Goal: Complete application form

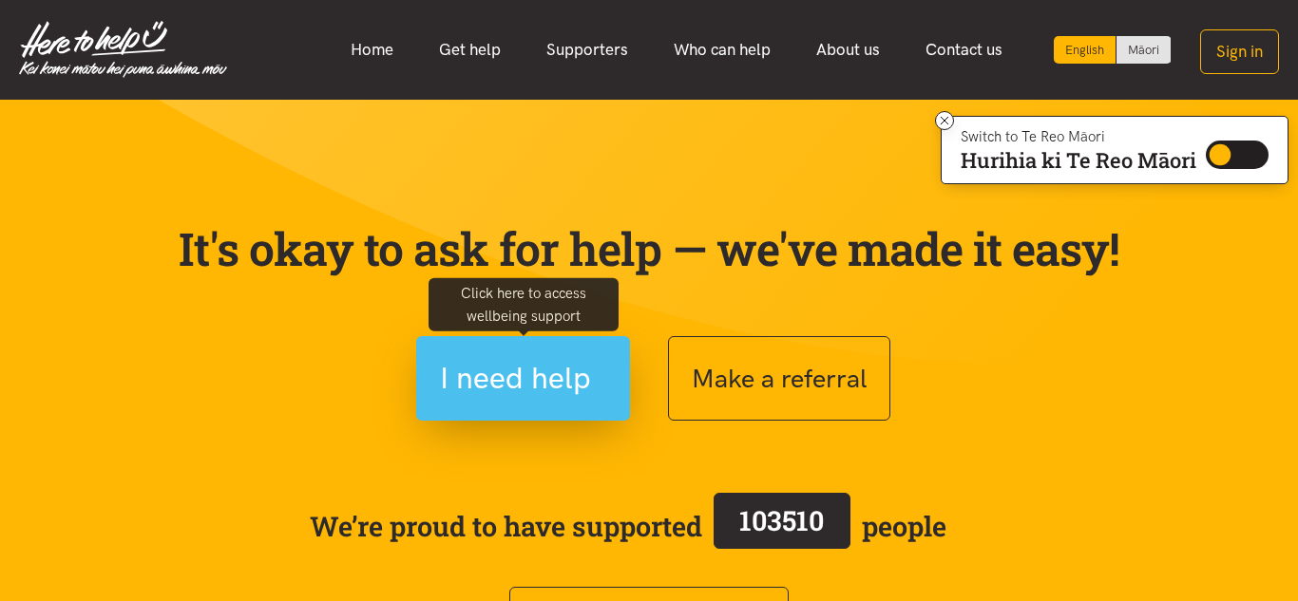
click at [495, 373] on span "I need help" at bounding box center [515, 378] width 151 height 48
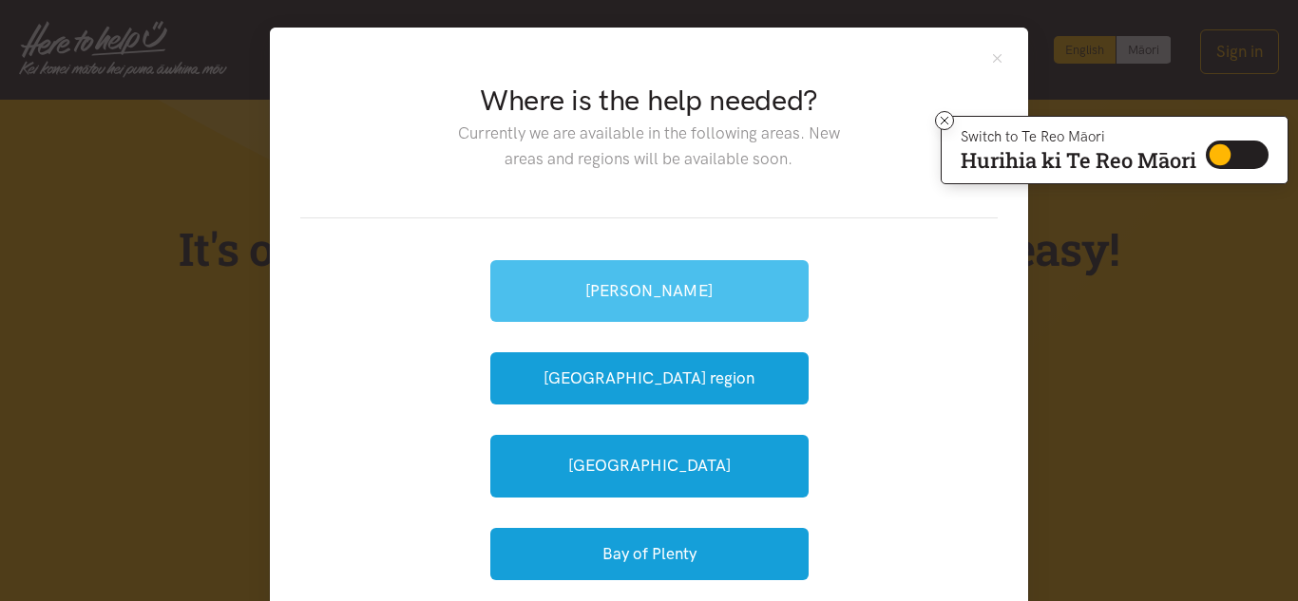
click at [564, 294] on link "[PERSON_NAME]" at bounding box center [649, 291] width 318 height 62
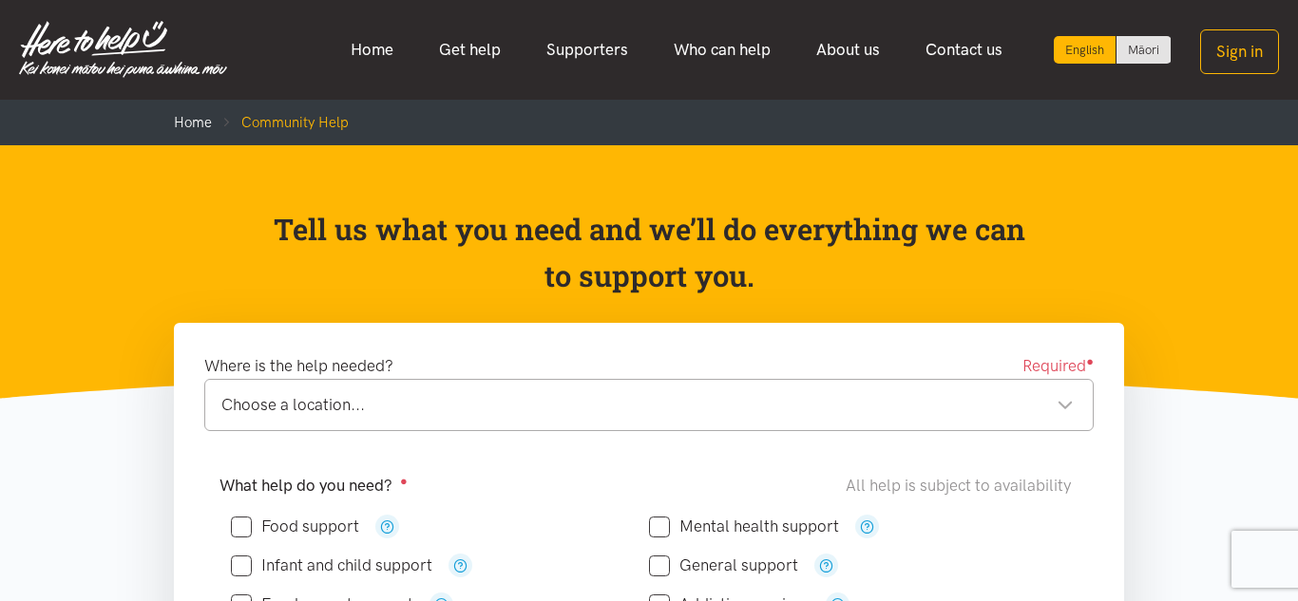
click at [563, 393] on div "Choose a location..." at bounding box center [647, 405] width 852 height 26
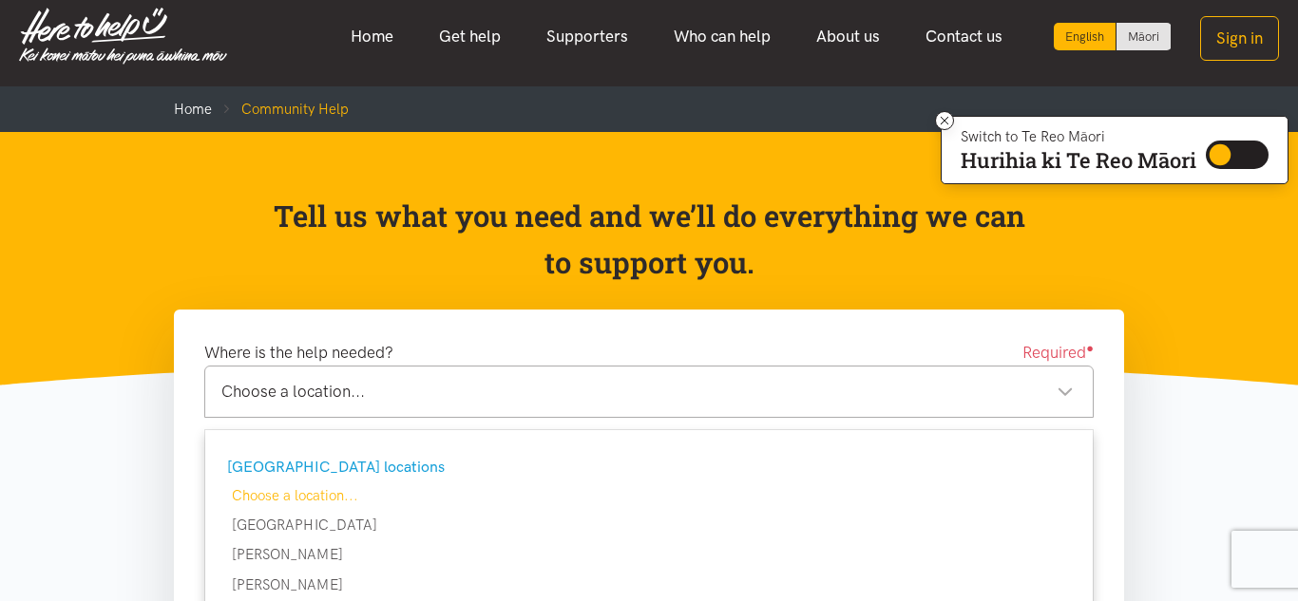
scroll to position [5, 0]
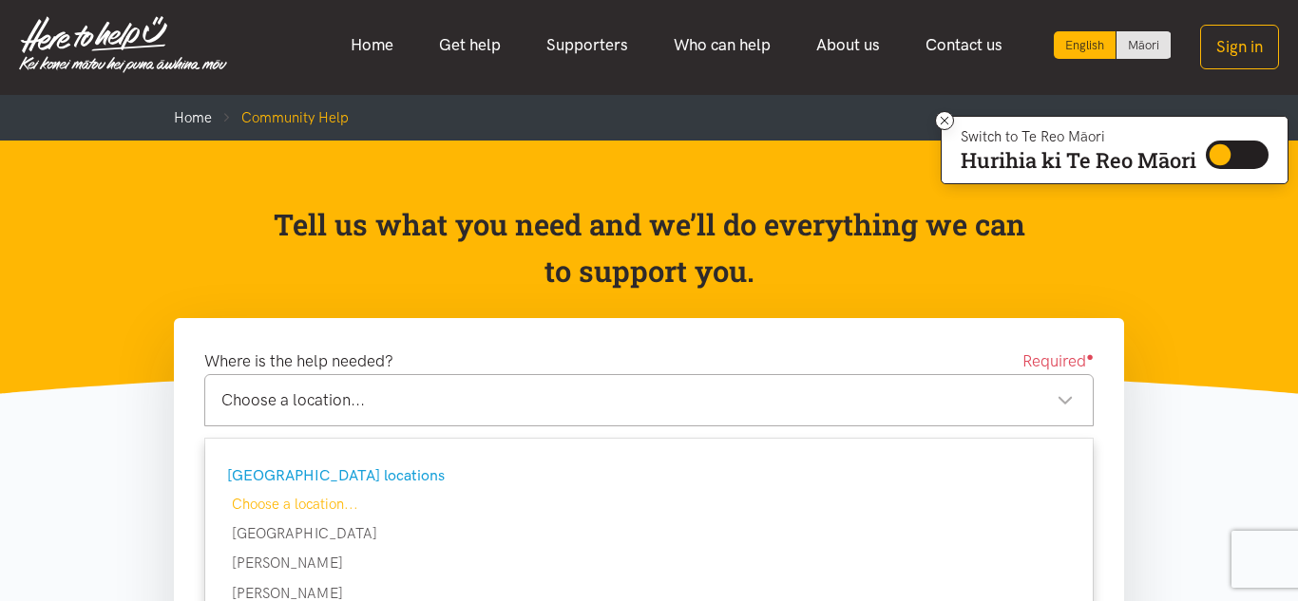
click at [563, 395] on div "Choose a location..." at bounding box center [647, 401] width 852 height 26
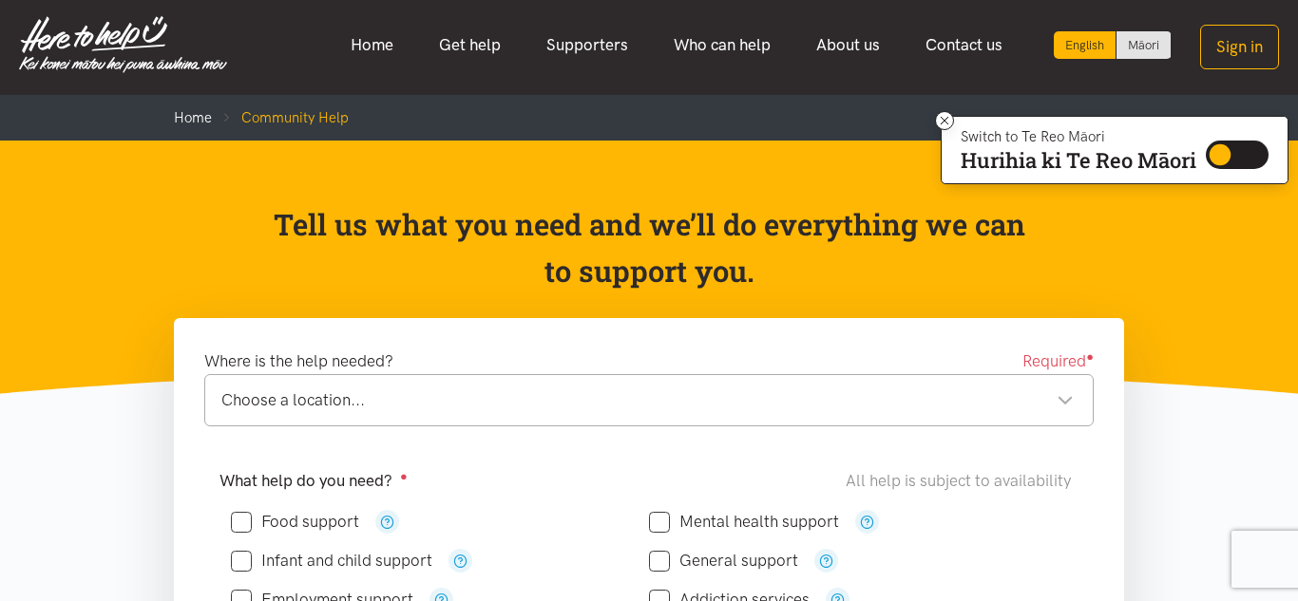
click at [555, 394] on div "Choose a location..." at bounding box center [647, 401] width 852 height 26
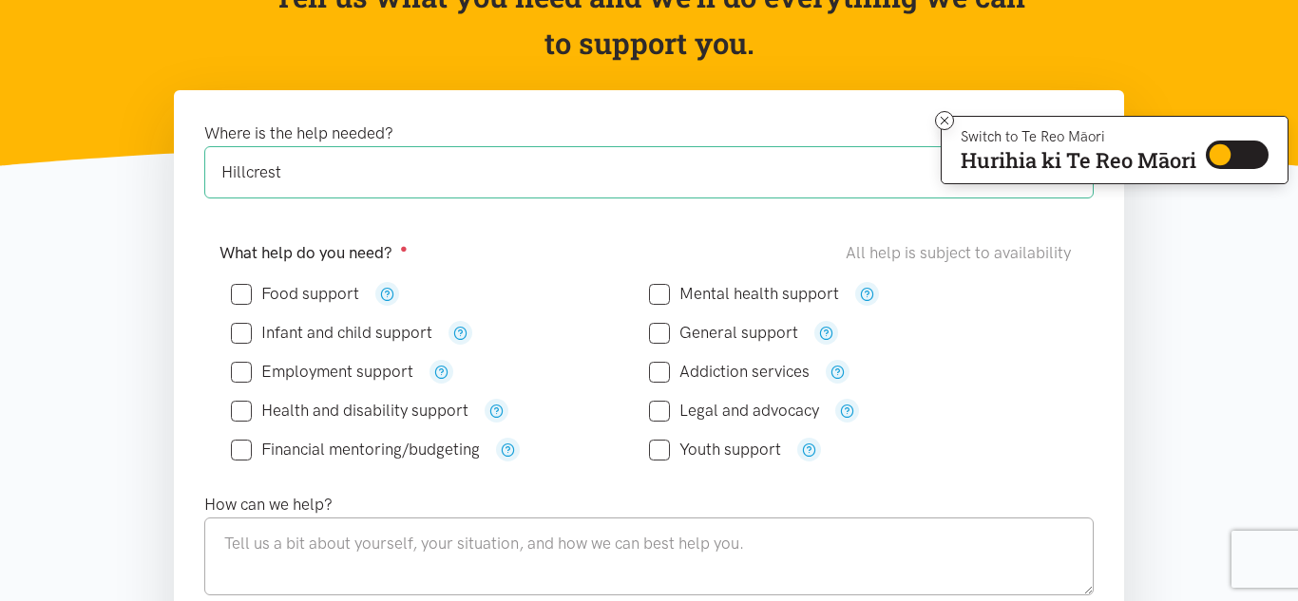
scroll to position [231, 0]
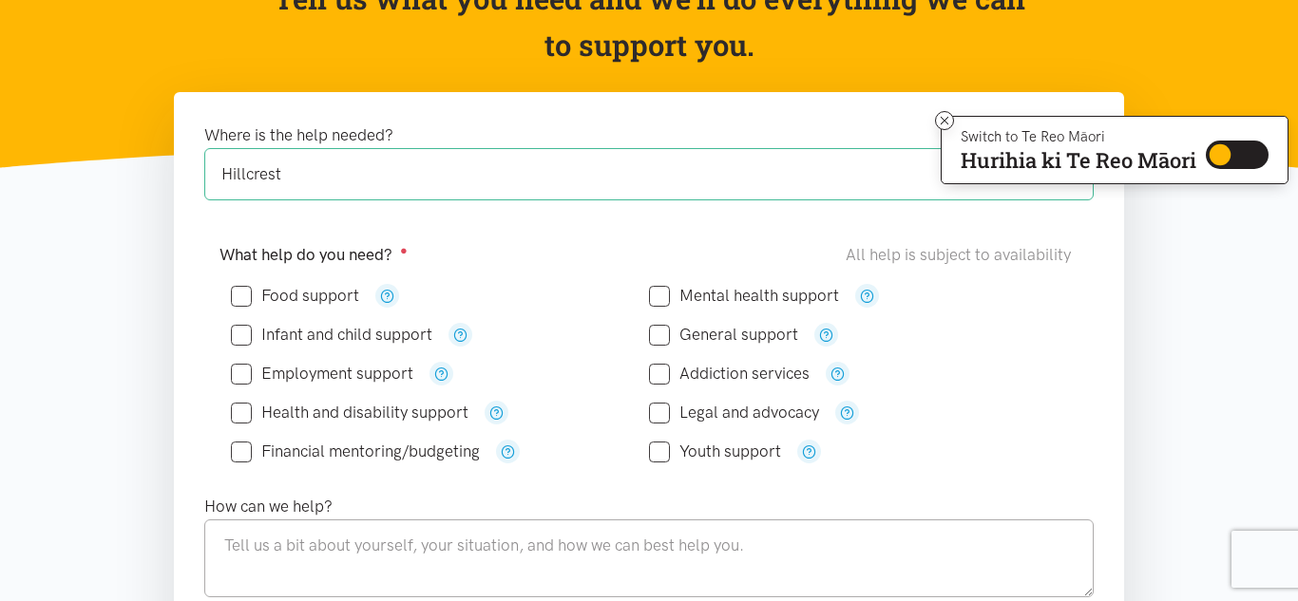
click at [242, 290] on input "Food support" at bounding box center [295, 296] width 128 height 16
checkbox input "true"
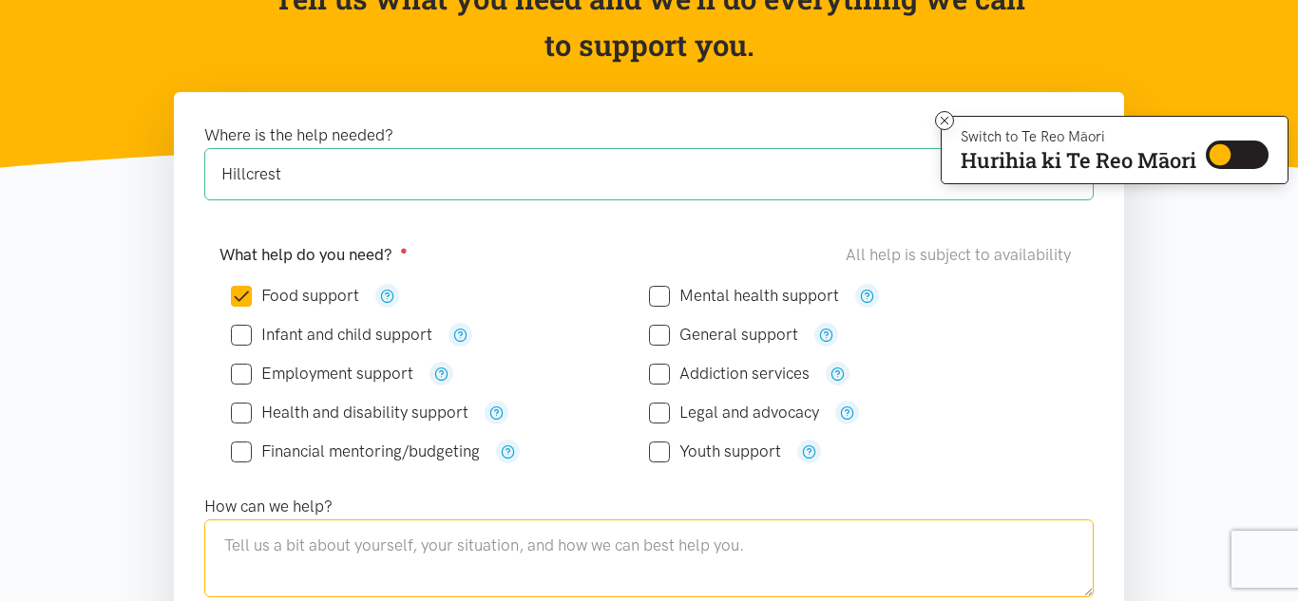
click at [427, 527] on textarea at bounding box center [648, 559] width 889 height 78
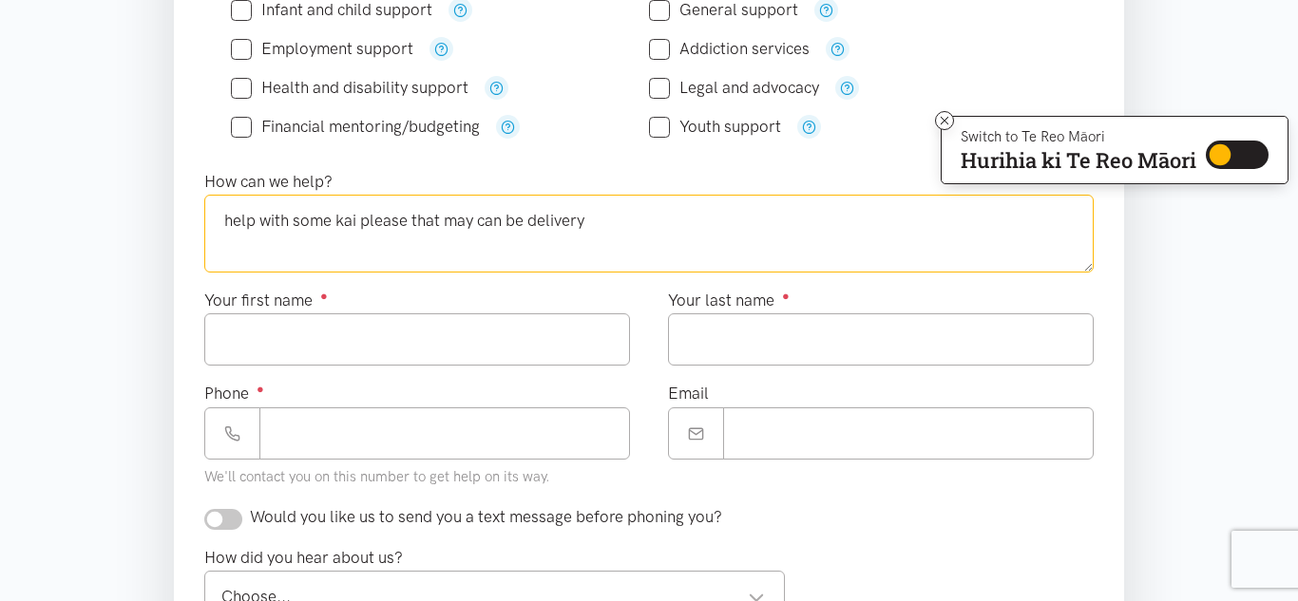
scroll to position [560, 0]
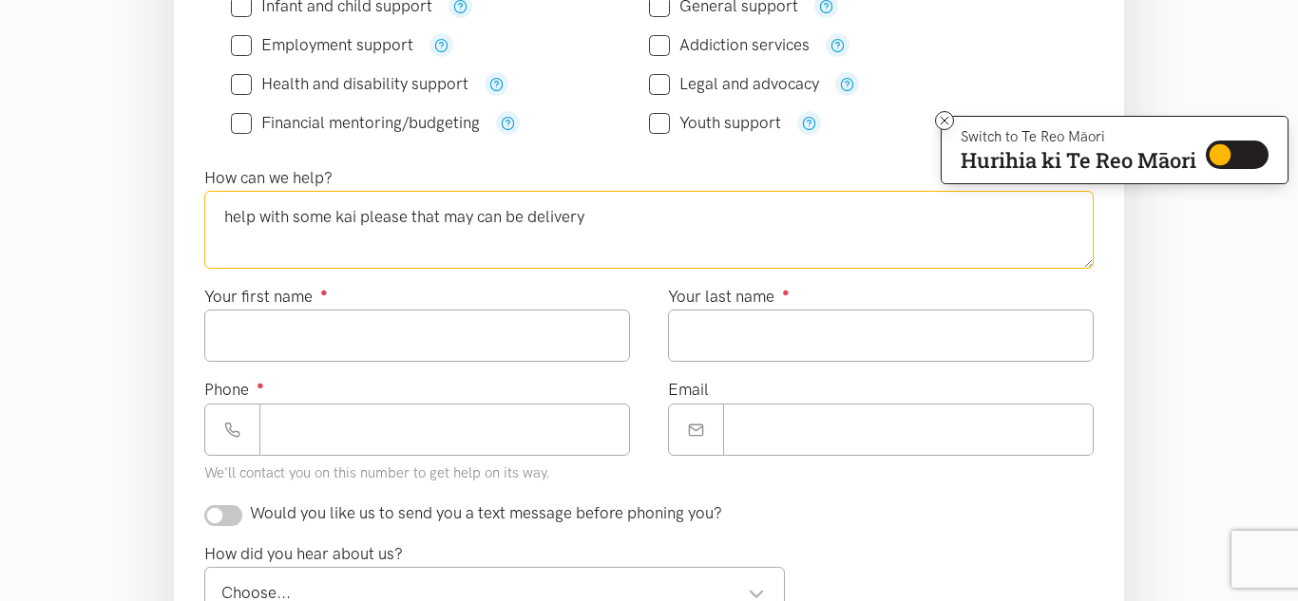
type textarea "help with some kai please that may can be delivery"
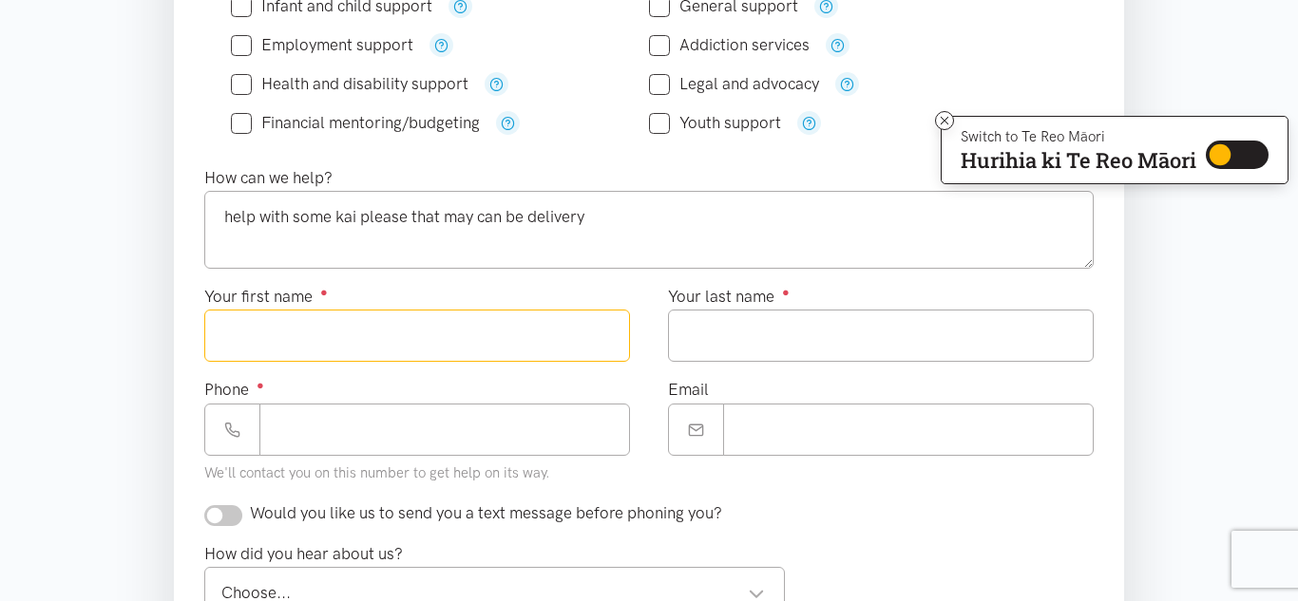
click at [286, 330] on input "Your first name ●" at bounding box center [417, 336] width 426 height 52
type input "*****"
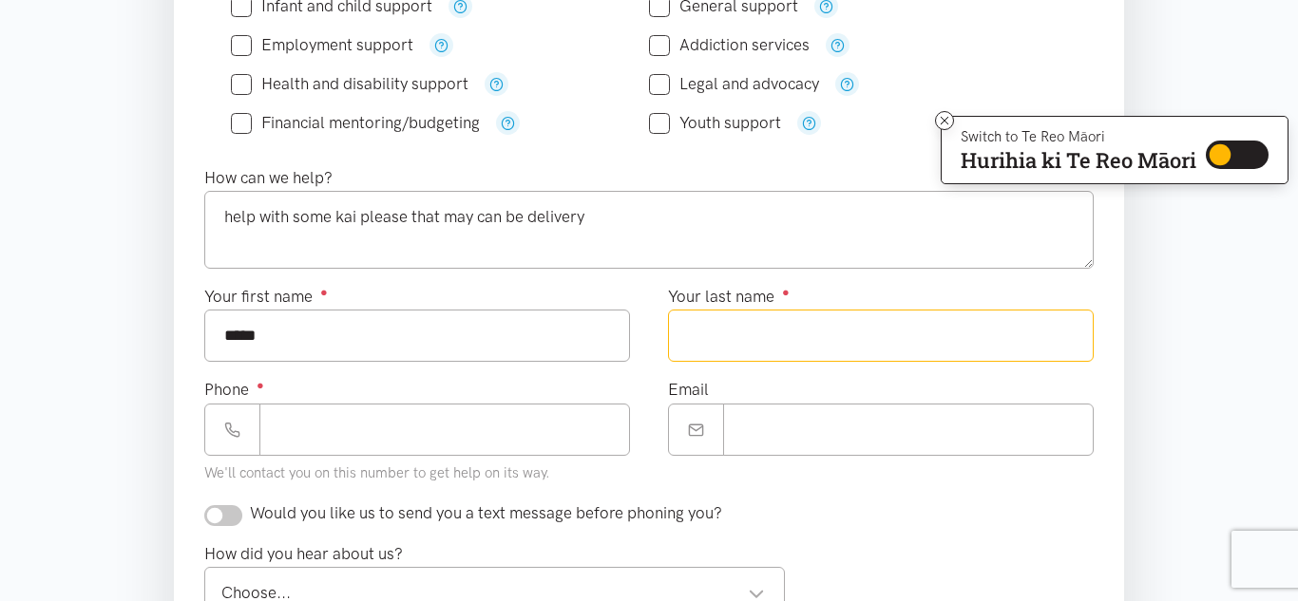
click at [731, 338] on input "Your last name ●" at bounding box center [881, 336] width 426 height 52
type input "*****"
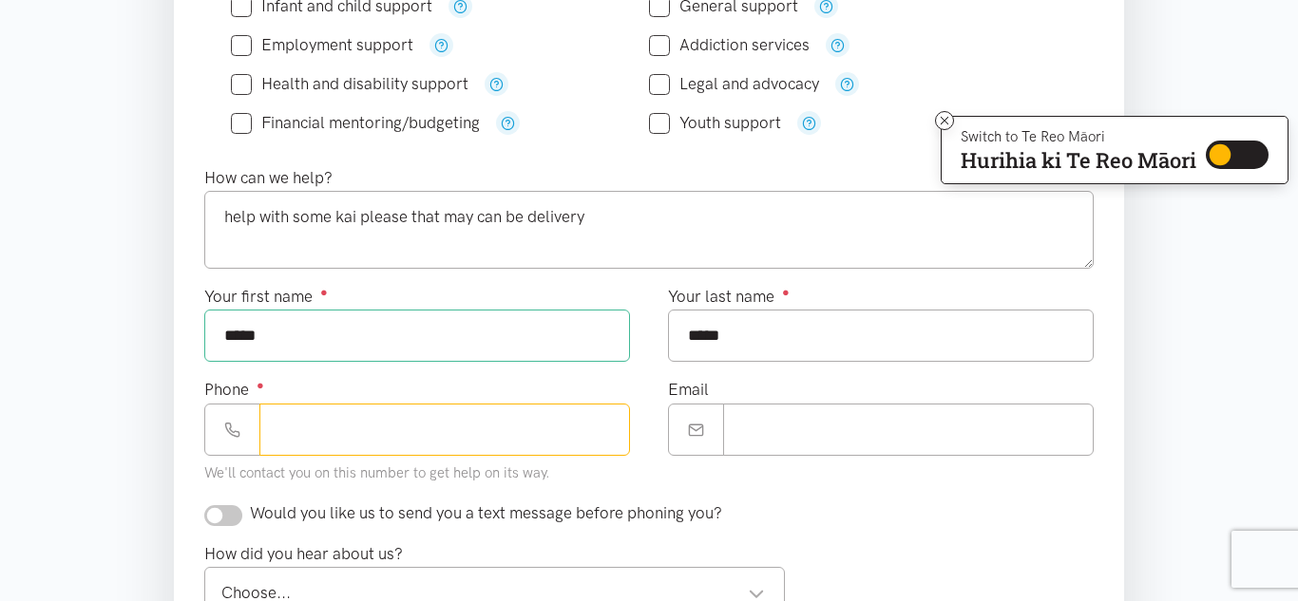
click at [408, 448] on input "Phone ●" at bounding box center [444, 430] width 371 height 52
type input "**********"
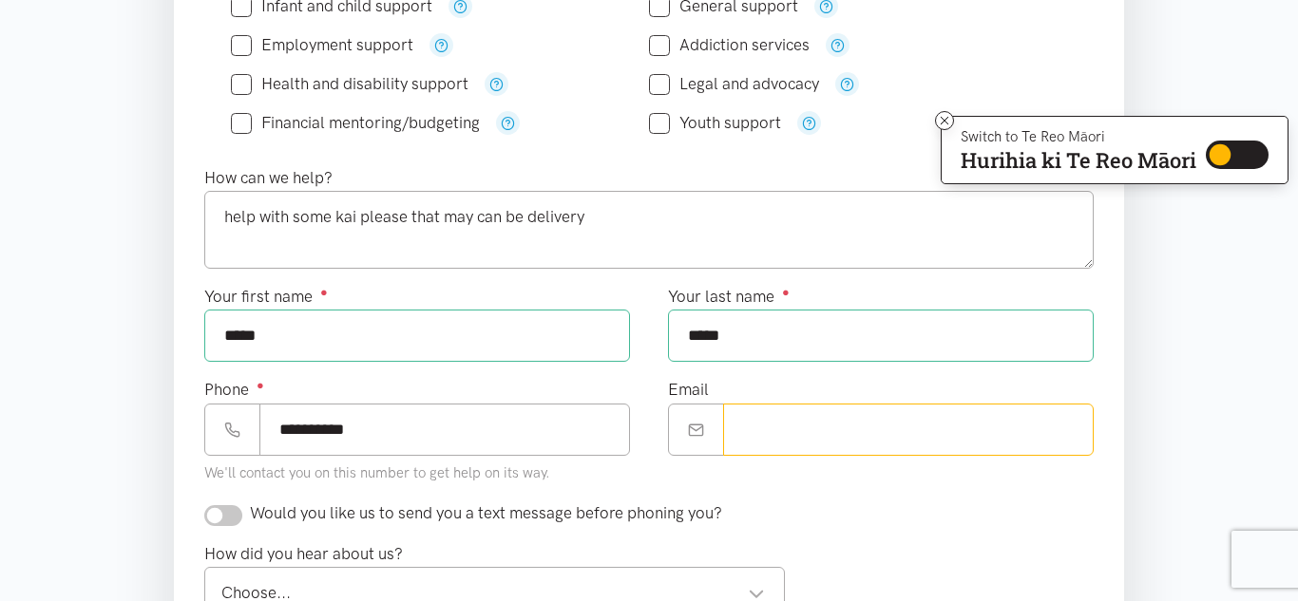
click at [786, 423] on input "Email" at bounding box center [908, 430] width 371 height 52
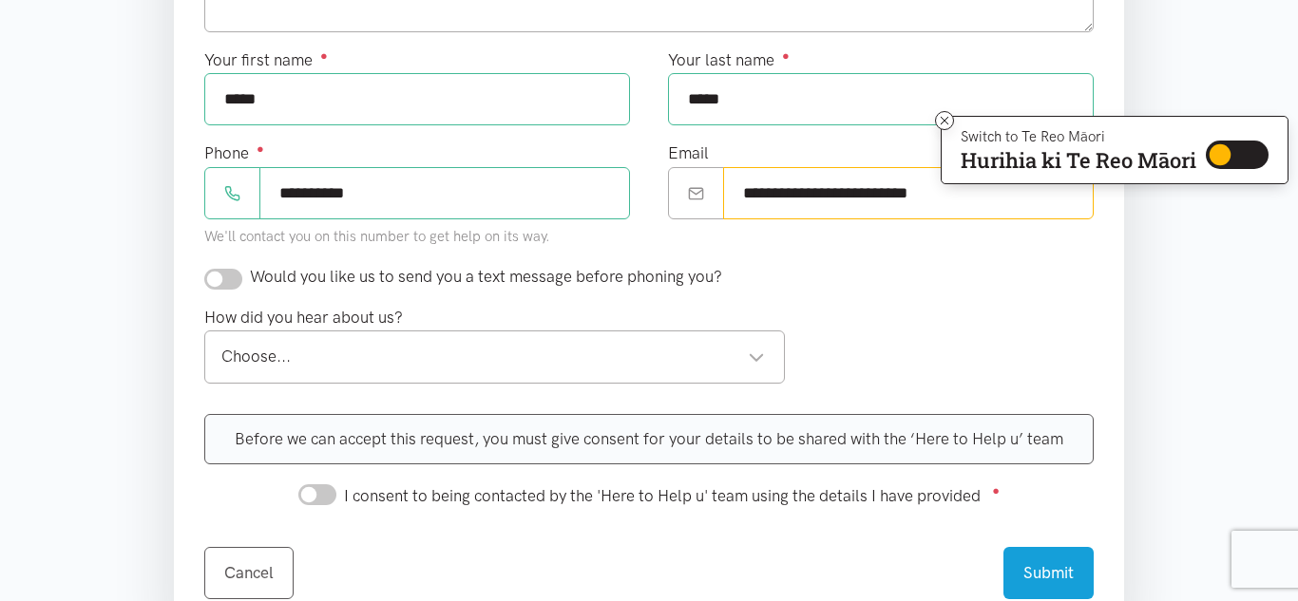
scroll to position [797, 0]
click at [721, 367] on div "Choose..." at bounding box center [493, 356] width 544 height 26
type input "**********"
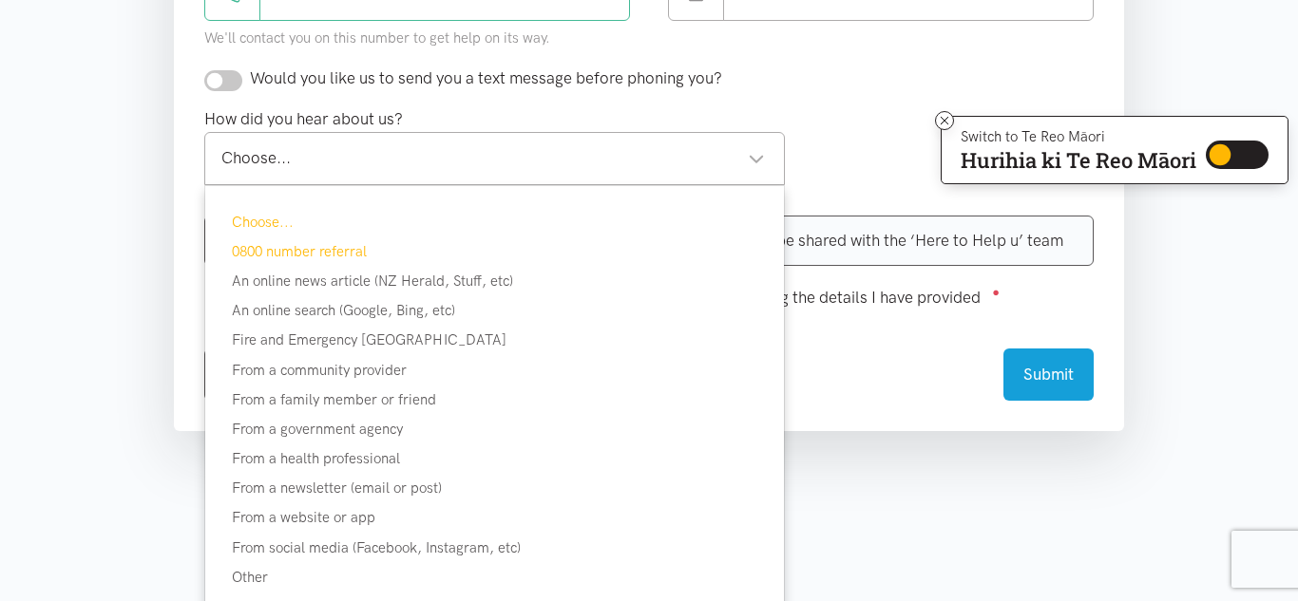
scroll to position [992, 0]
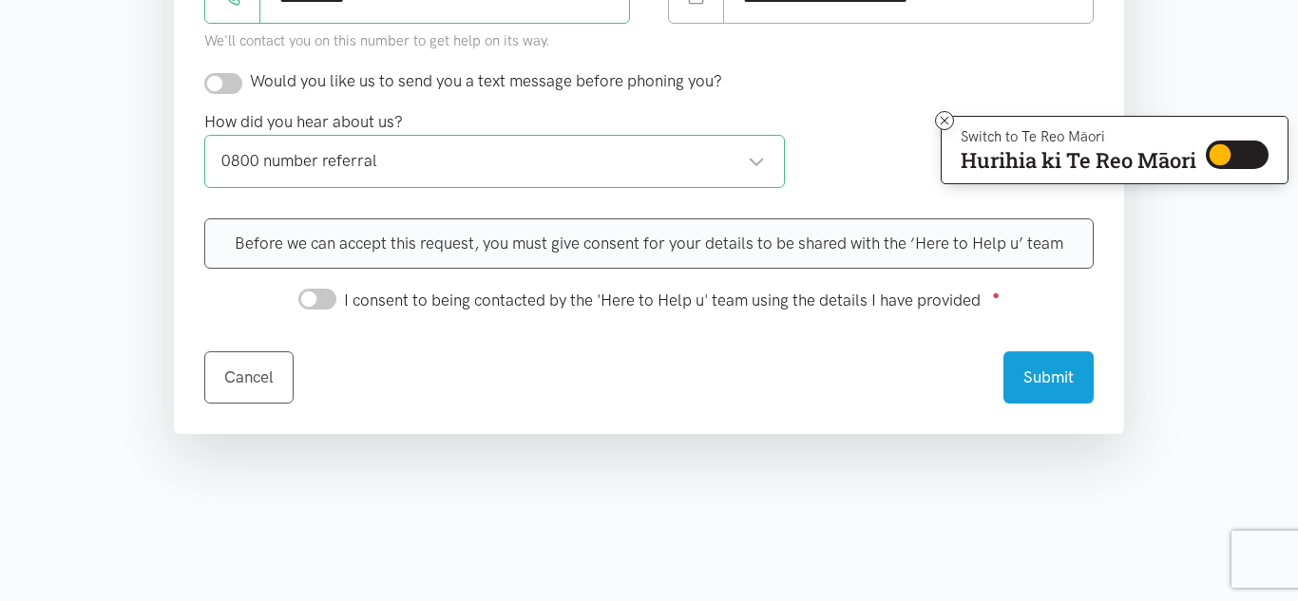
click at [331, 300] on input "I consent to being contacted by the 'Here to Help u' team using the details I h…" at bounding box center [317, 299] width 38 height 21
checkbox input "true"
click at [1031, 362] on button "Submit" at bounding box center [1048, 375] width 90 height 52
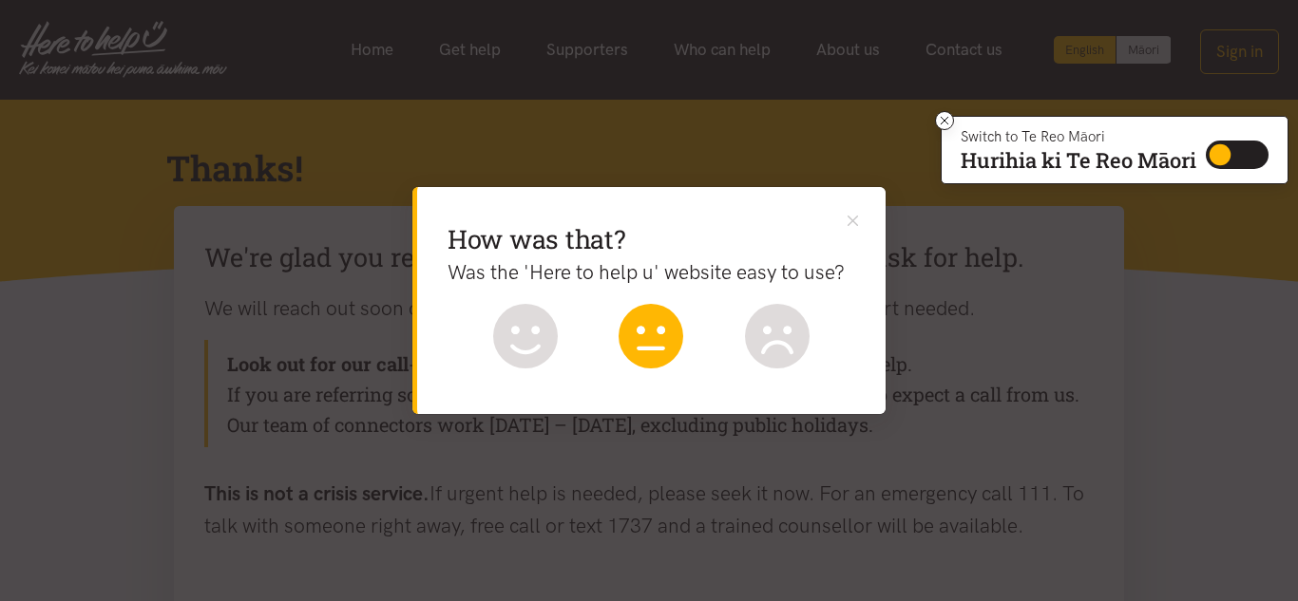
click at [680, 314] on icon at bounding box center [651, 336] width 65 height 65
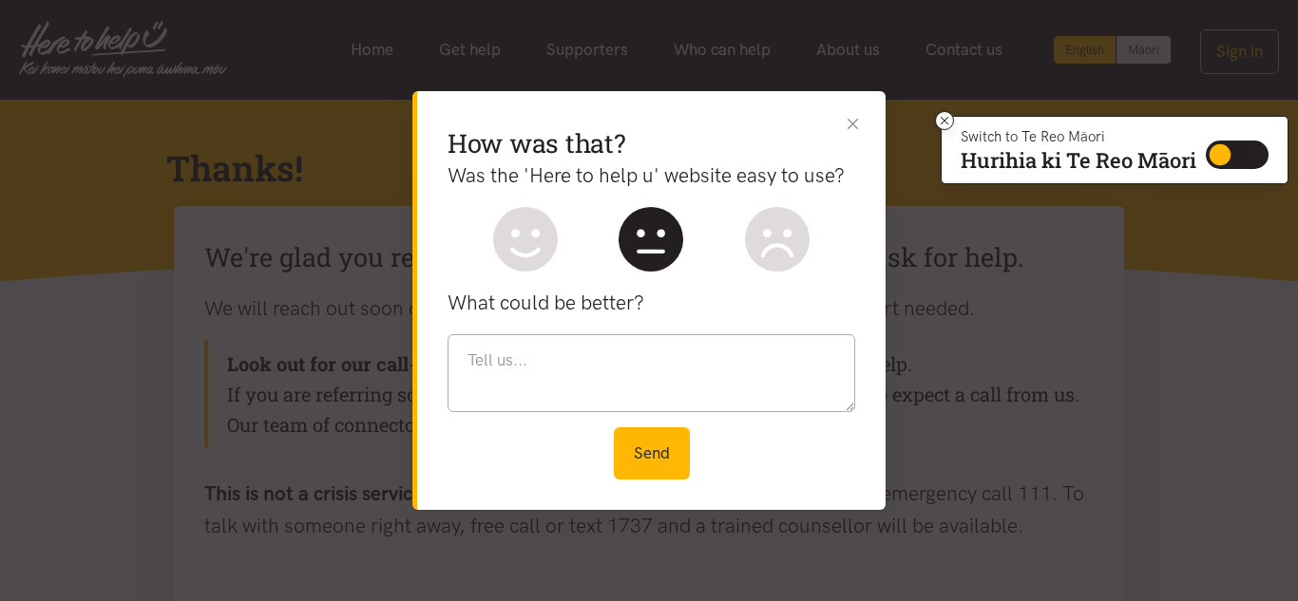
click at [859, 115] on button "Close" at bounding box center [853, 124] width 20 height 20
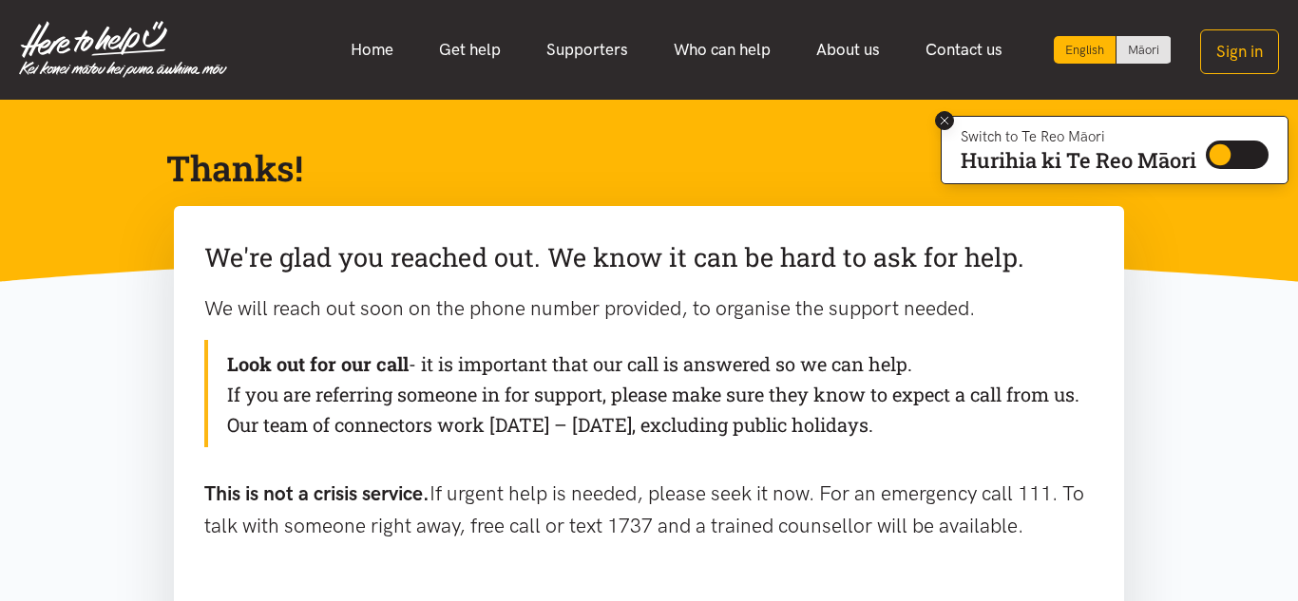
click at [947, 118] on icon at bounding box center [945, 121] width 14 height 14
